Goal: Ask a question: Ask a question

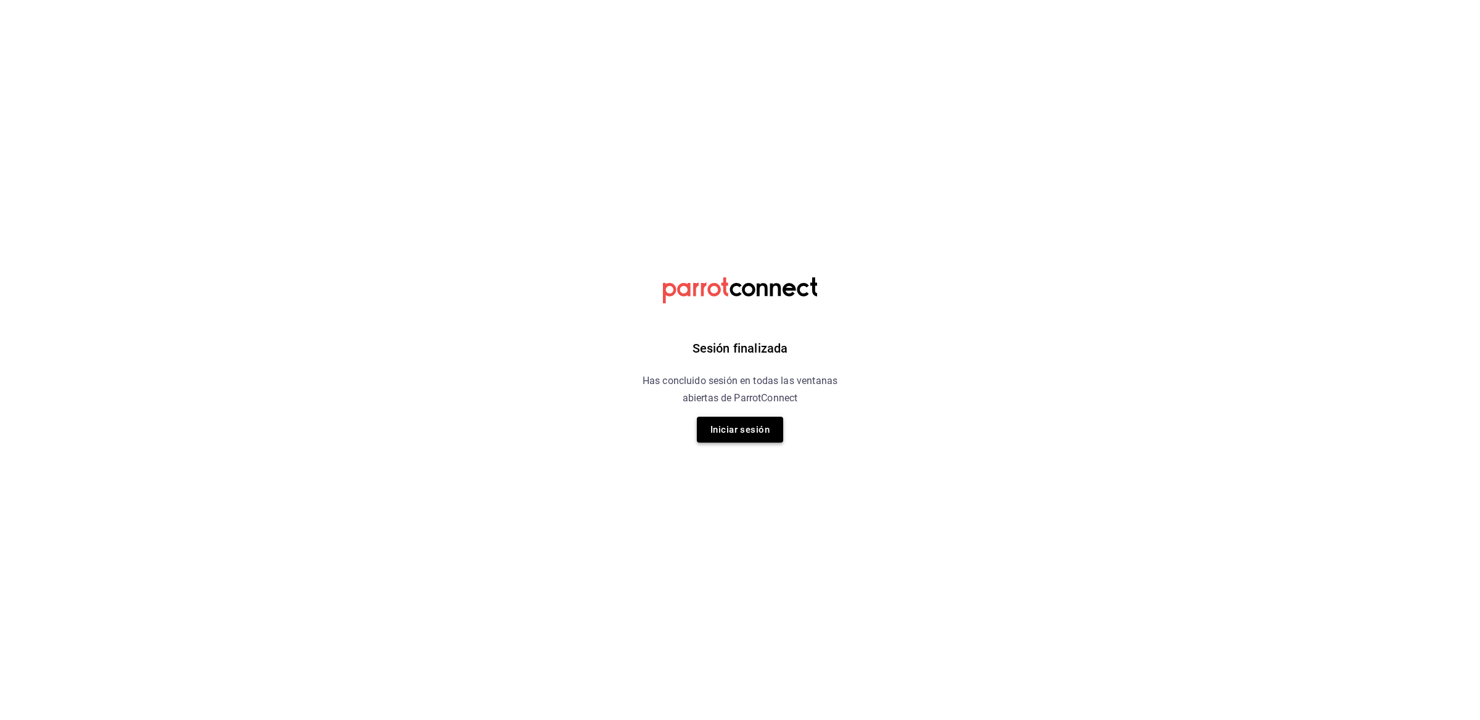
click at [747, 424] on button "Iniciar sesión" at bounding box center [740, 430] width 86 height 26
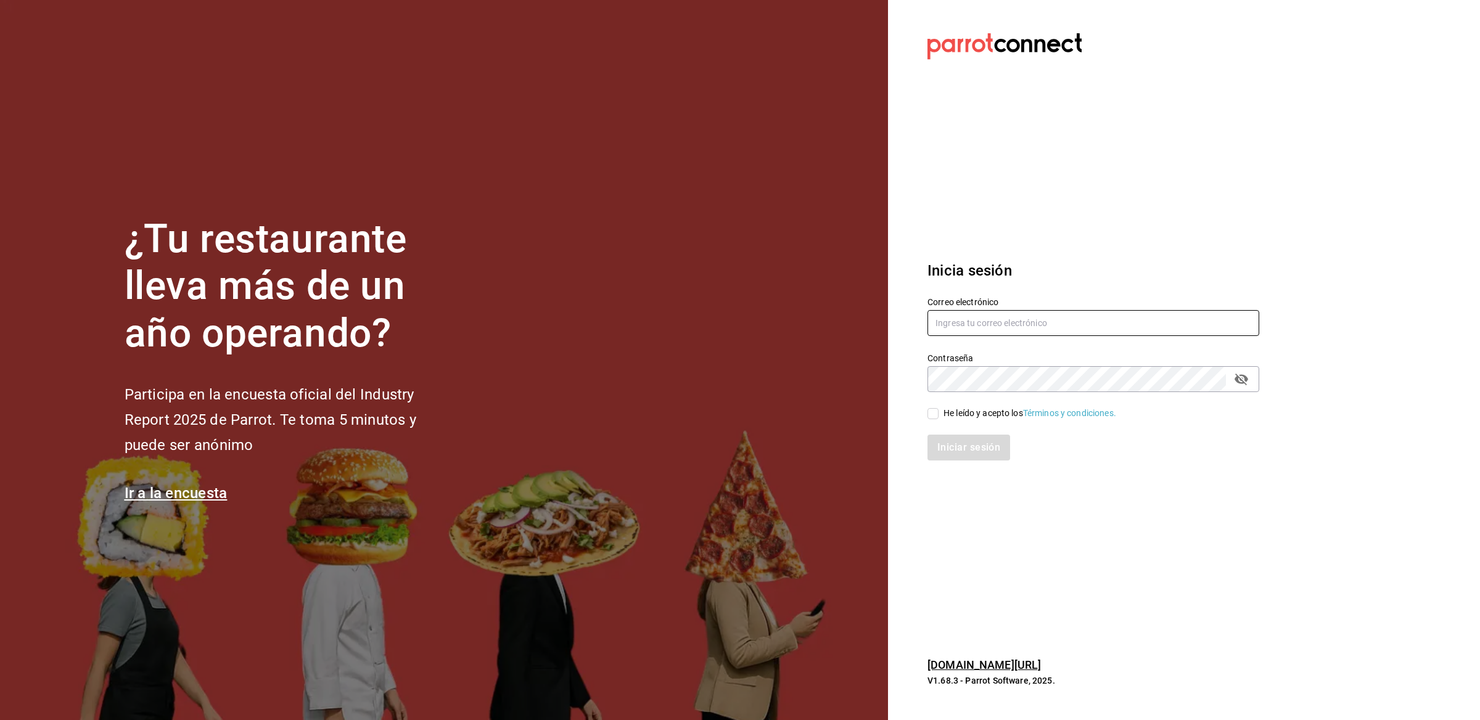
click at [948, 314] on input "text" at bounding box center [1093, 323] width 332 height 26
paste input "[PERSON_NAME][EMAIL_ADDRESS][DOMAIN_NAME]"
type input "[PERSON_NAME][EMAIL_ADDRESS][DOMAIN_NAME]"
click at [973, 411] on div "He leído y acepto los Términos y condiciones." at bounding box center [1029, 413] width 173 height 13
click at [938, 411] on input "He leído y acepto los Términos y condiciones." at bounding box center [932, 413] width 11 height 11
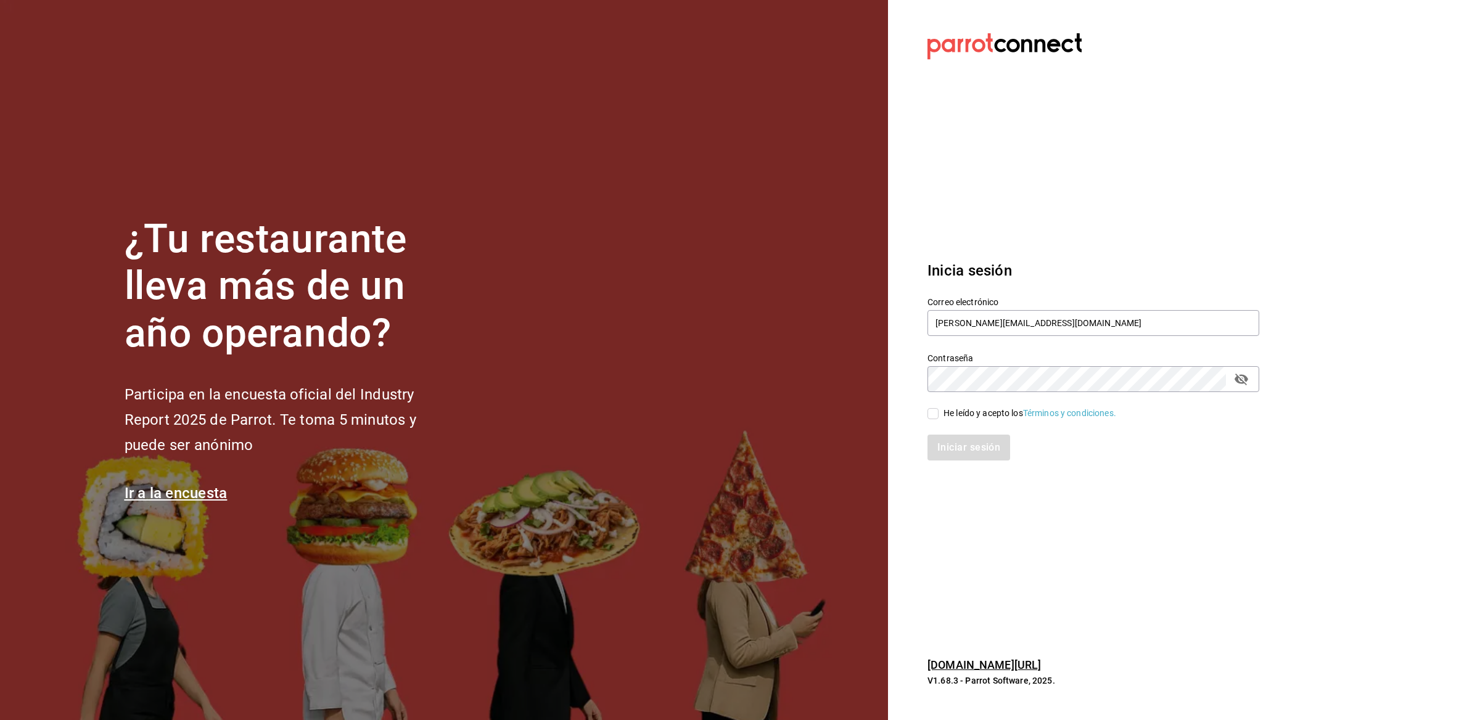
checkbox input "true"
click at [951, 446] on button "Iniciar sesión" at bounding box center [969, 448] width 84 height 26
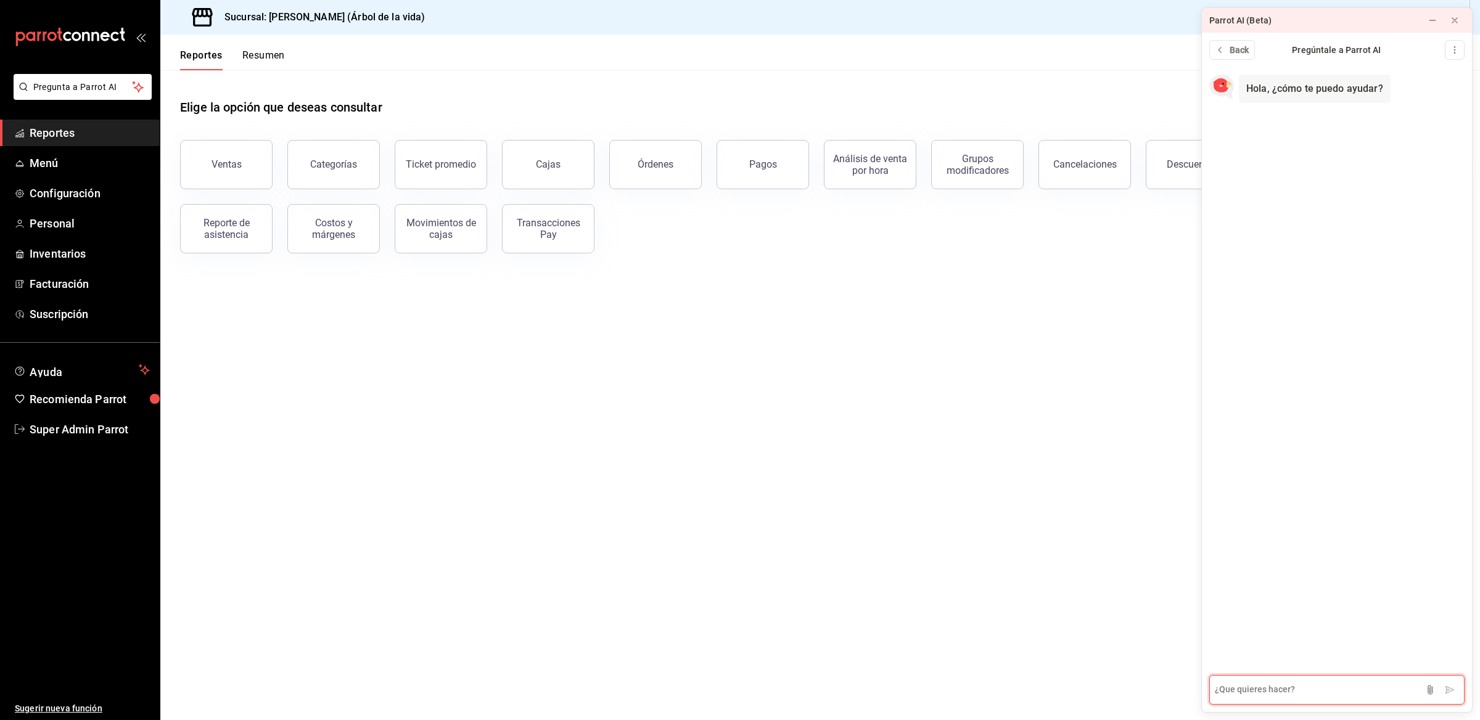
paste textarea "[PERSON_NAME][EMAIL_ADDRESS][DOMAIN_NAME]"
drag, startPoint x: 1290, startPoint y: 697, endPoint x: 1131, endPoint y: 681, distance: 159.3
click at [1131, 681] on body "Pregunta a Parrot AI Reportes Menú Configuración Personal Inventarios Facturaci…" at bounding box center [740, 360] width 1480 height 720
paste textarea "Puedo asociar un insumo a modificador?"
type textarea "Puedo asociar un insumo a modificador?"
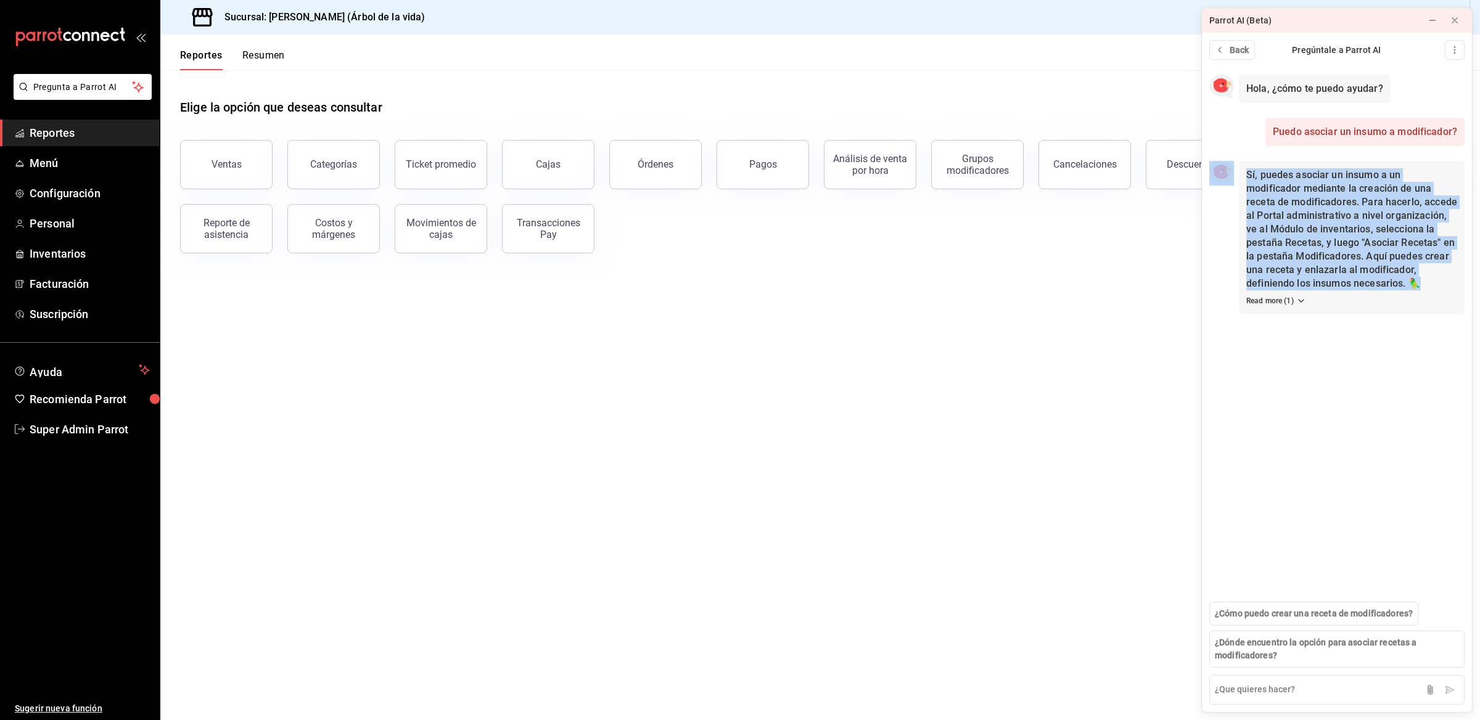
drag, startPoint x: 1375, startPoint y: 279, endPoint x: 1231, endPoint y: 179, distance: 175.3
click at [1231, 179] on div "Sí, puedes asociar un insumo a un modificador mediante la creación de una recet…" at bounding box center [1337, 240] width 270 height 172
copy div "Sí, puedes asociar un insumo a un modificador mediante la creación de una recet…"
click at [1304, 303] on icon at bounding box center [1301, 301] width 10 height 10
click at [1379, 272] on p "Sí, puedes asociar un insumo a un modificador mediante la creación de una recet…" at bounding box center [1351, 229] width 211 height 122
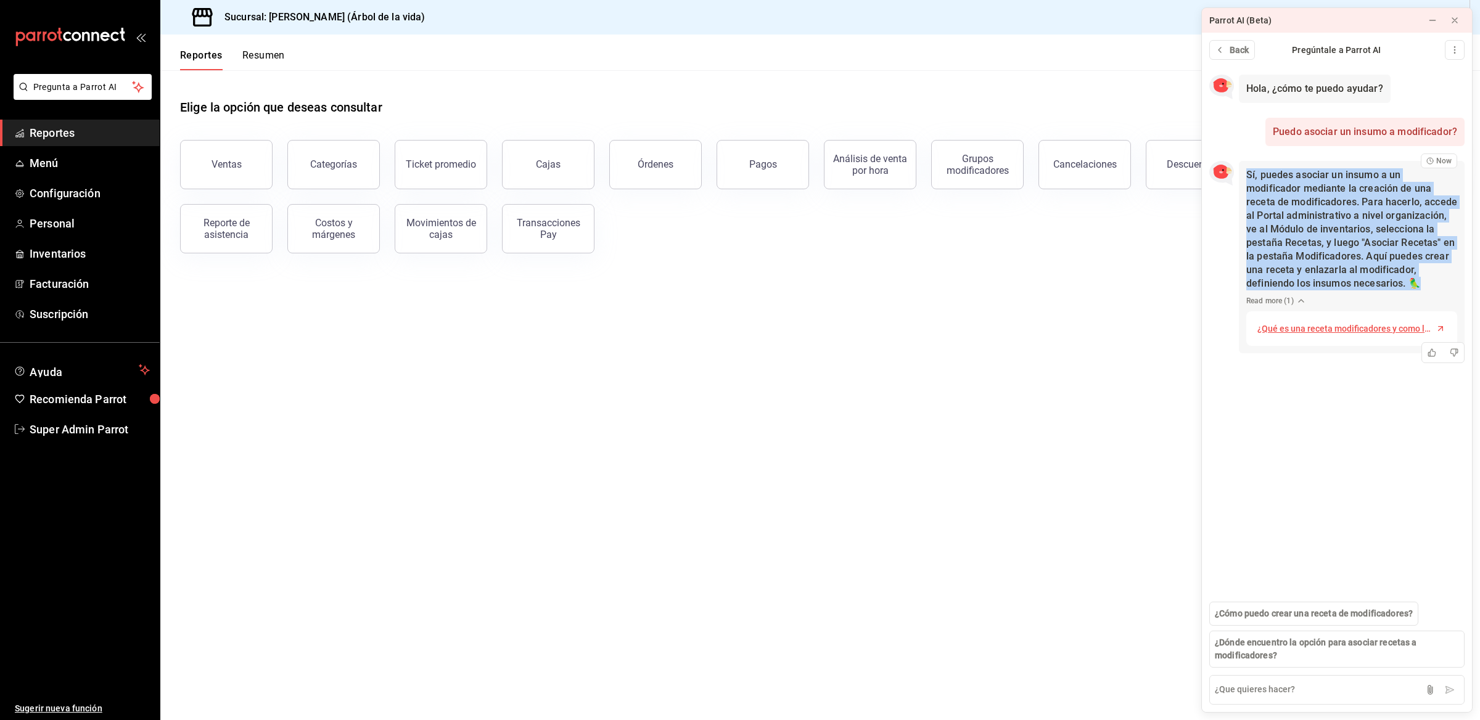
drag, startPoint x: 1373, startPoint y: 285, endPoint x: 1246, endPoint y: 181, distance: 164.3
click at [1246, 181] on p "Sí, puedes asociar un insumo a un modificador mediante la creación de una recet…" at bounding box center [1351, 229] width 211 height 122
copy p "Sí, puedes asociar un insumo a un modificador mediante la creación de una recet…"
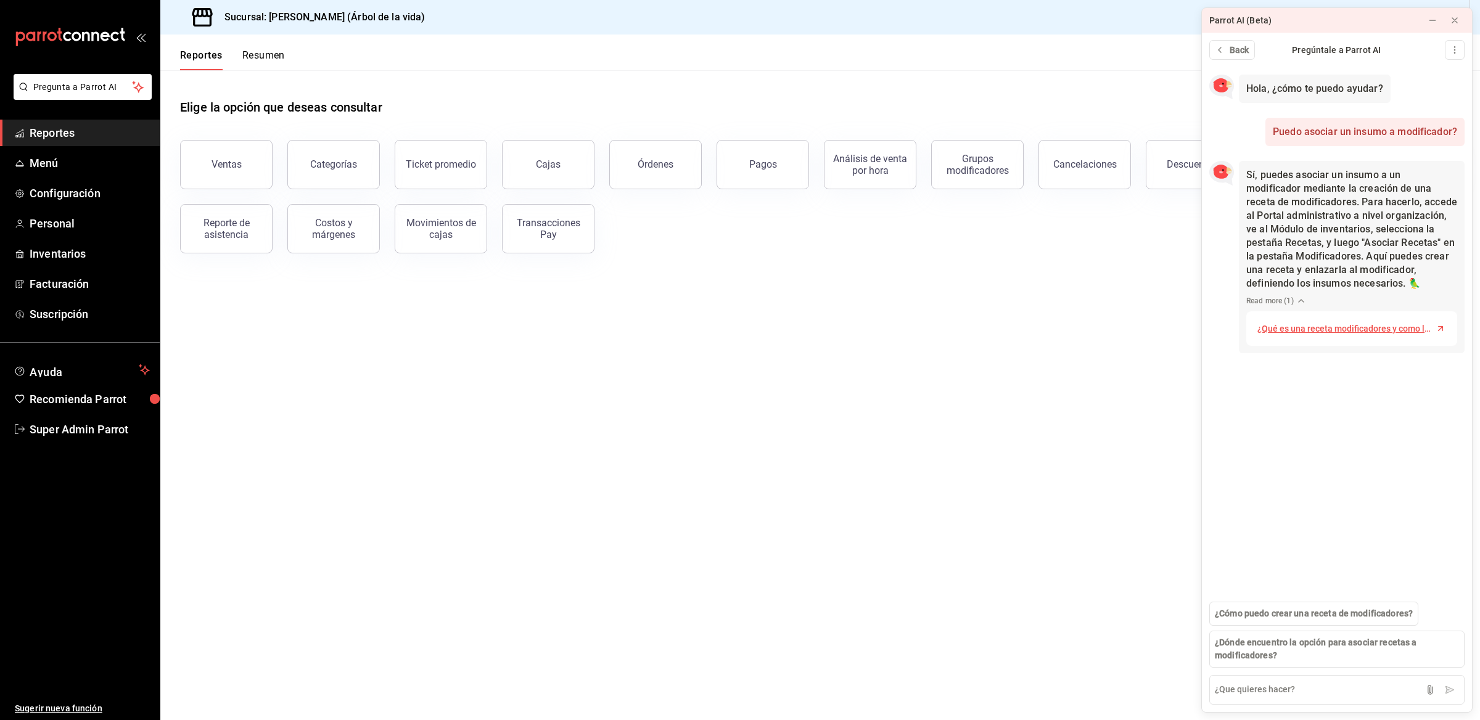
click at [1062, 293] on main "Elige la opción que deseas consultar Ventas Categorías Ticket promedio Cajas Ór…" at bounding box center [819, 395] width 1319 height 650
click at [1296, 329] on span "¿Qué es una receta modificadores y como la creo?" at bounding box center [1345, 328] width 176 height 13
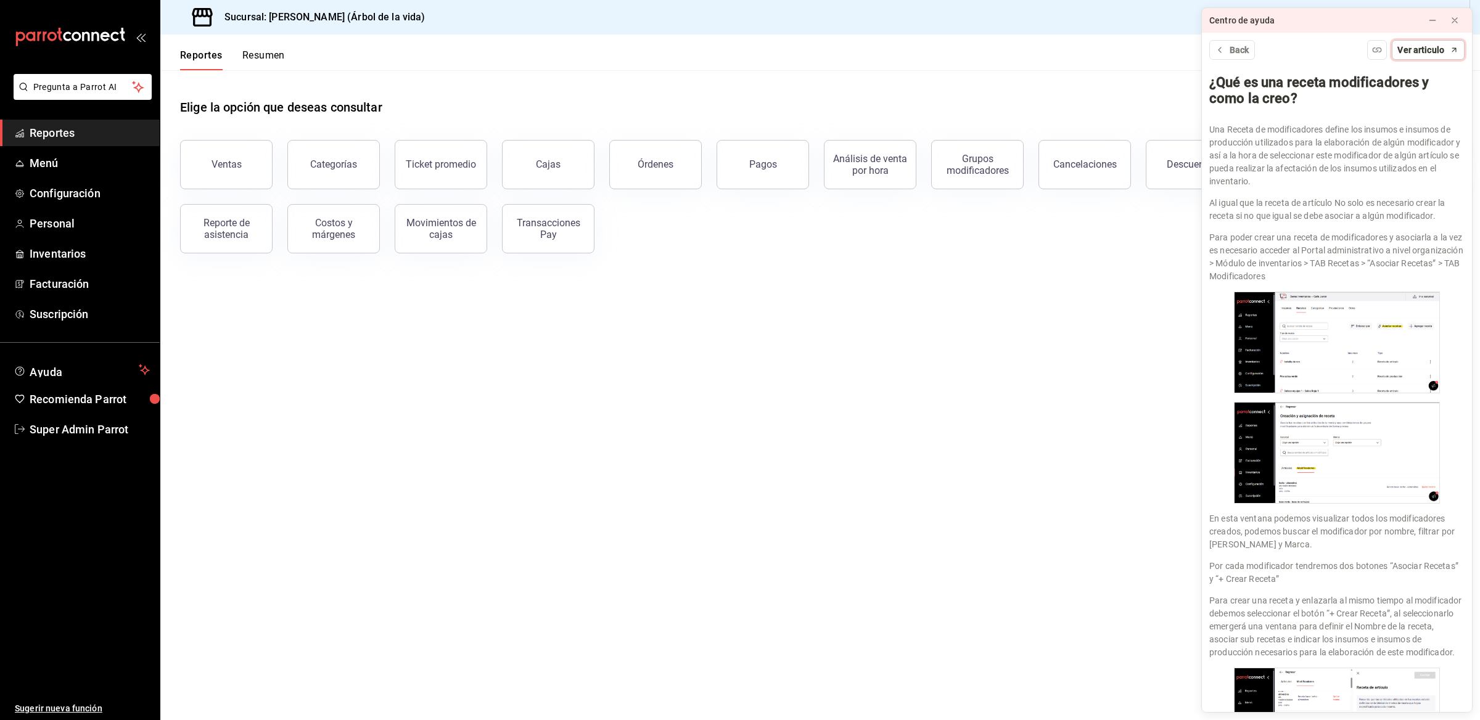
click at [1421, 56] on span "Ver articulo" at bounding box center [1420, 50] width 47 height 13
